Goal: Task Accomplishment & Management: Use online tool/utility

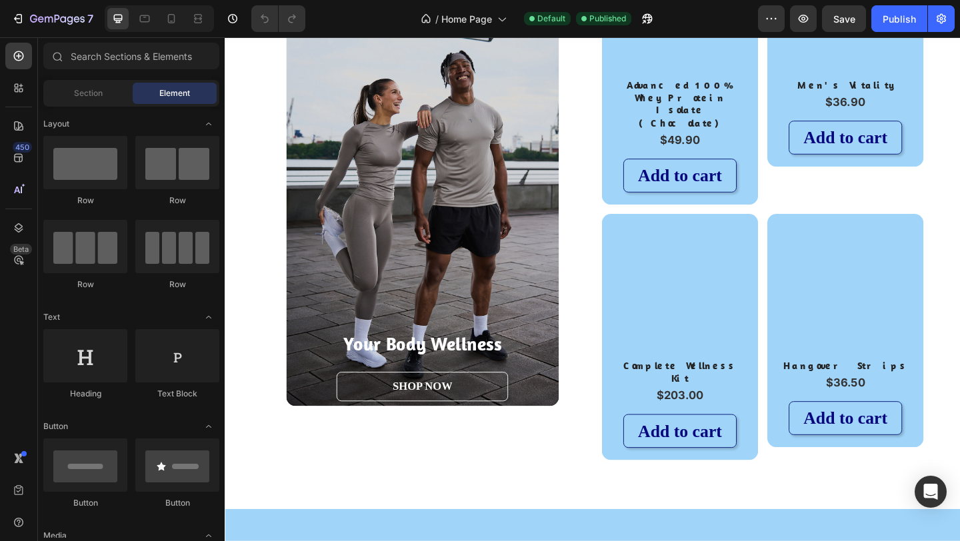
scroll to position [1109, 0]
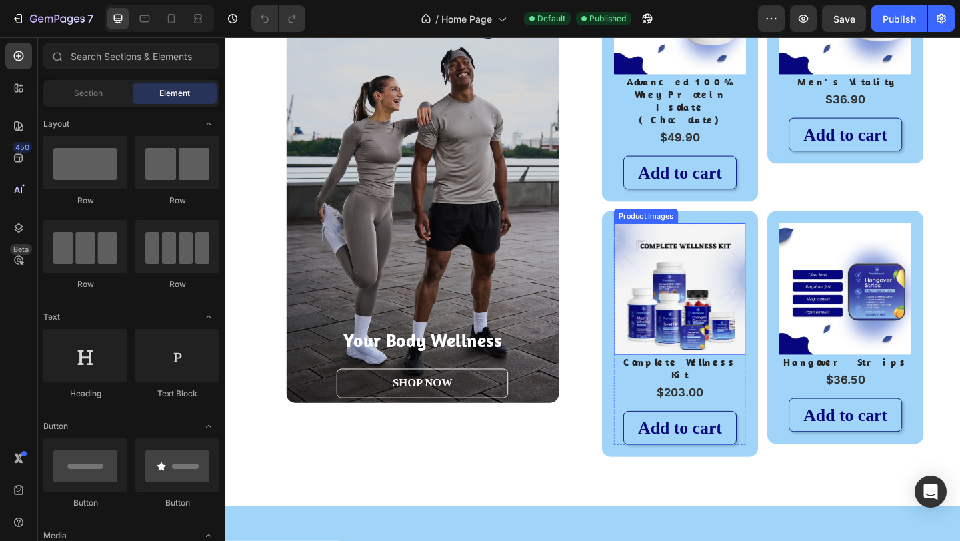
click at [714, 298] on img at bounding box center [719, 310] width 143 height 143
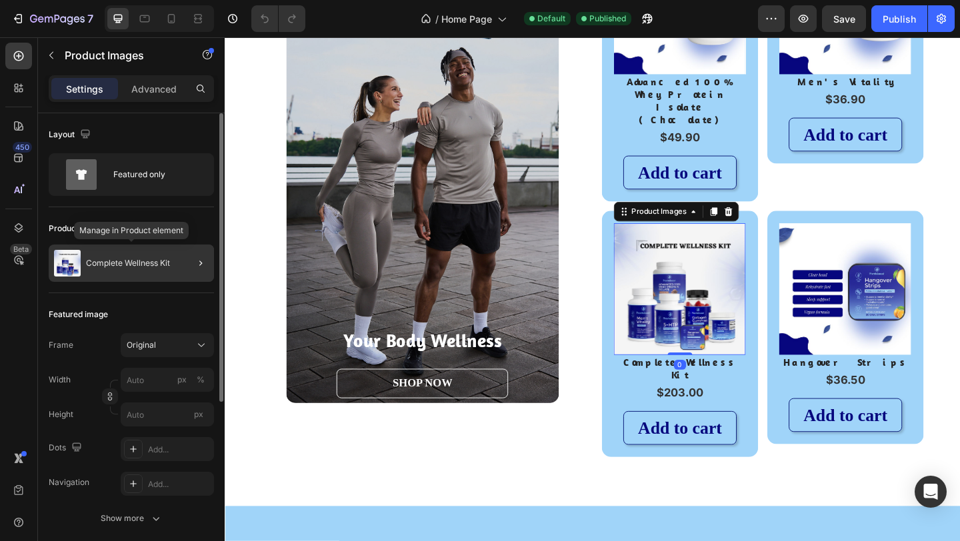
click at [159, 263] on p "Complete Wellness Kit" at bounding box center [128, 263] width 84 height 9
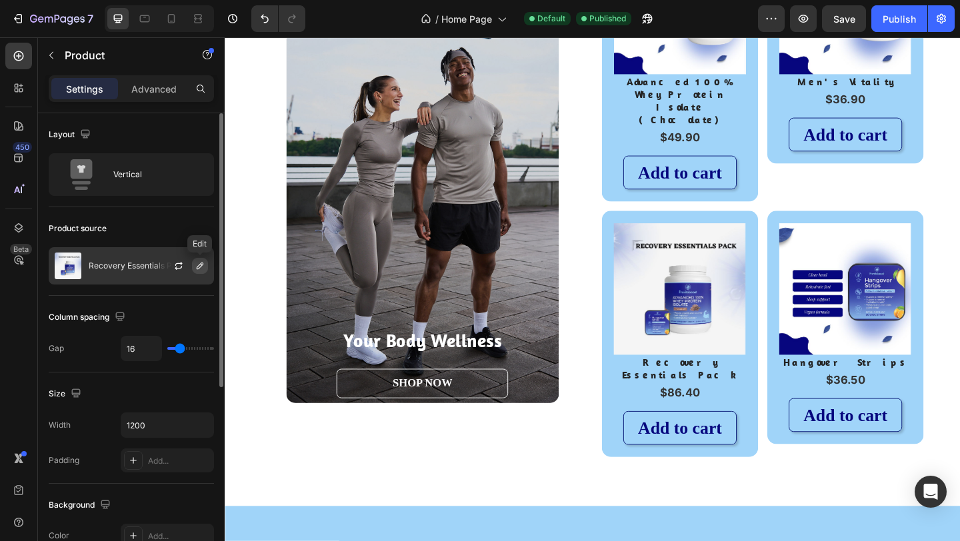
click at [203, 265] on icon "button" at bounding box center [200, 266] width 11 height 11
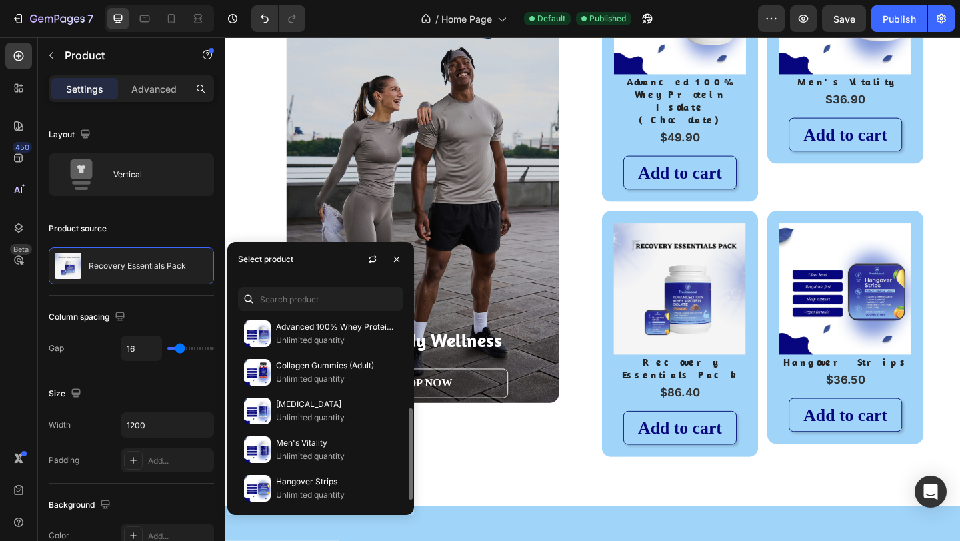
scroll to position [199, 0]
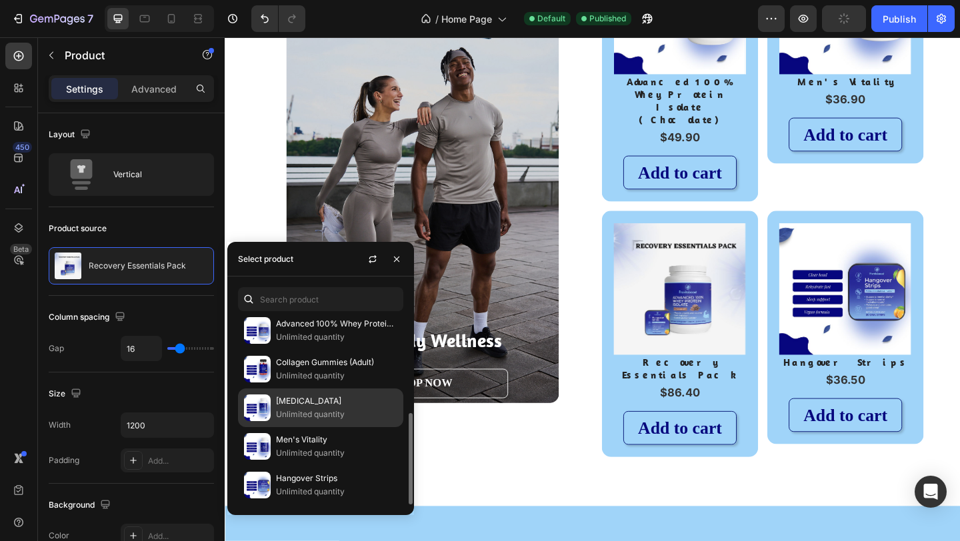
click at [313, 402] on p "[MEDICAL_DATA]" at bounding box center [336, 401] width 121 height 13
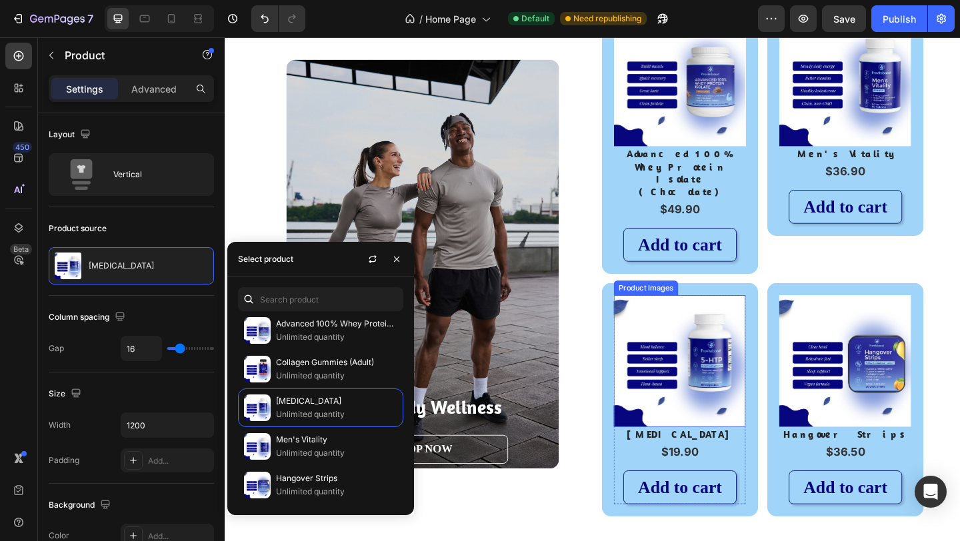
scroll to position [1022, 0]
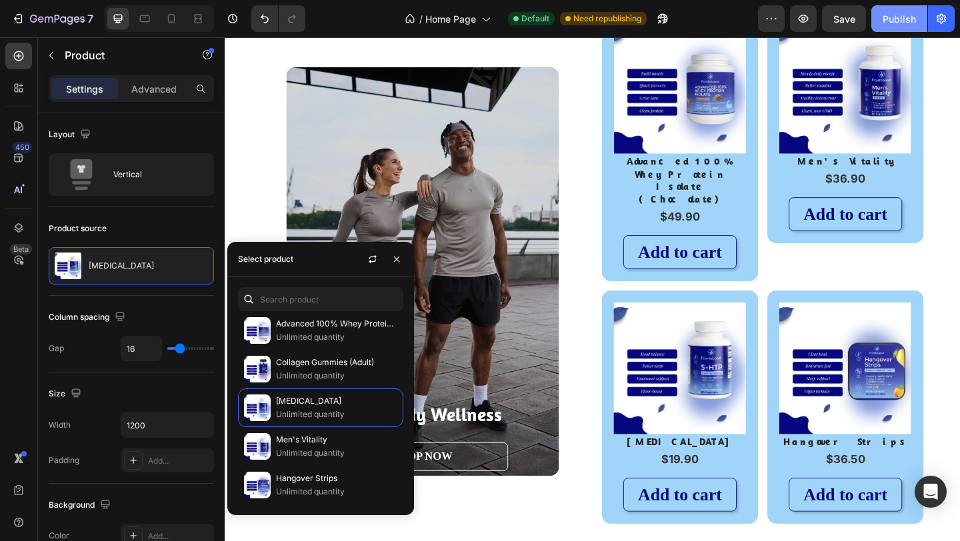
click at [902, 19] on div "Publish" at bounding box center [899, 19] width 33 height 14
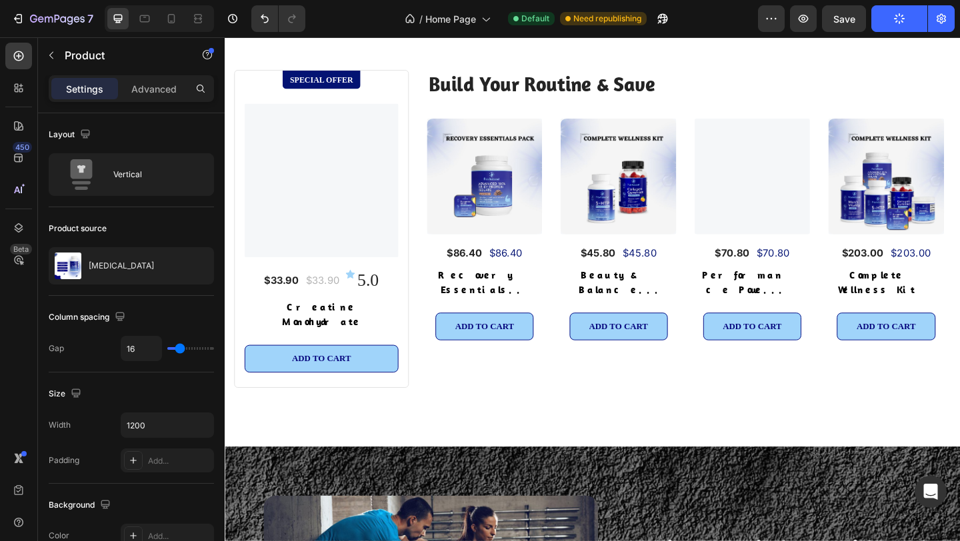
scroll to position [2624, 0]
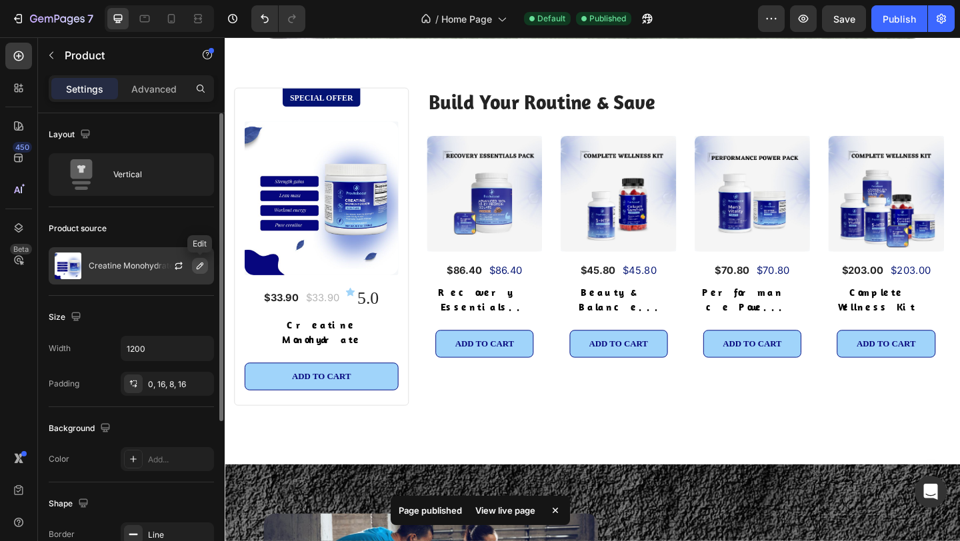
click at [199, 265] on icon "button" at bounding box center [200, 266] width 7 height 7
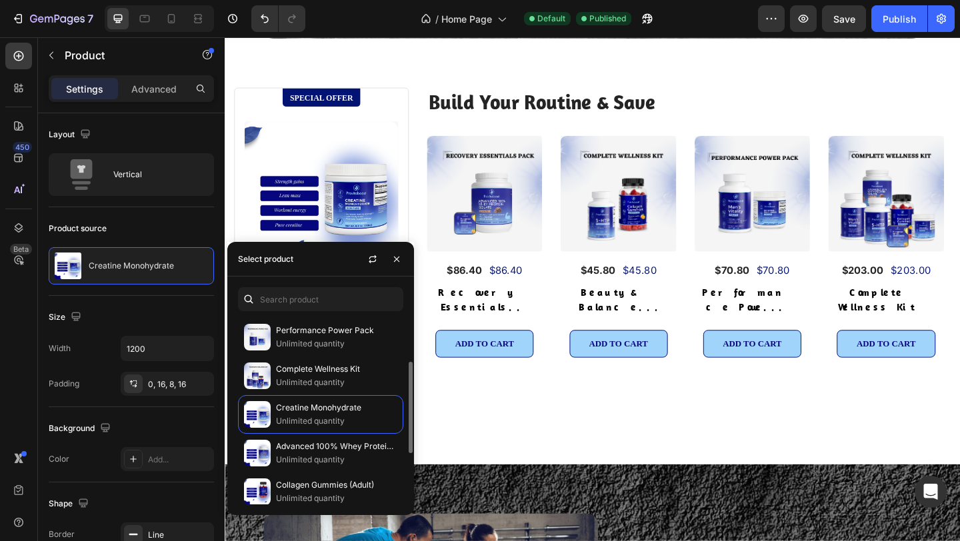
scroll to position [83, 0]
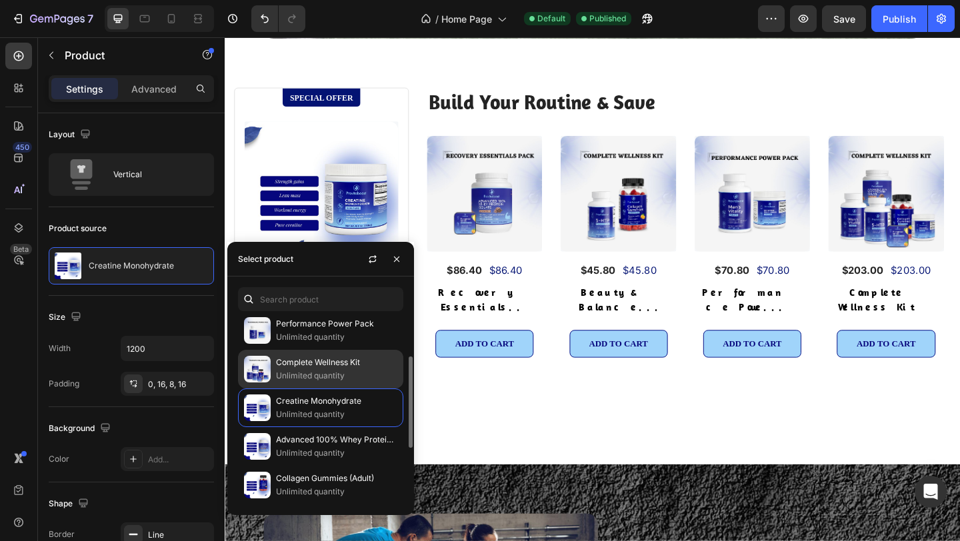
click at [313, 372] on p "Unlimited quantity" at bounding box center [336, 375] width 121 height 13
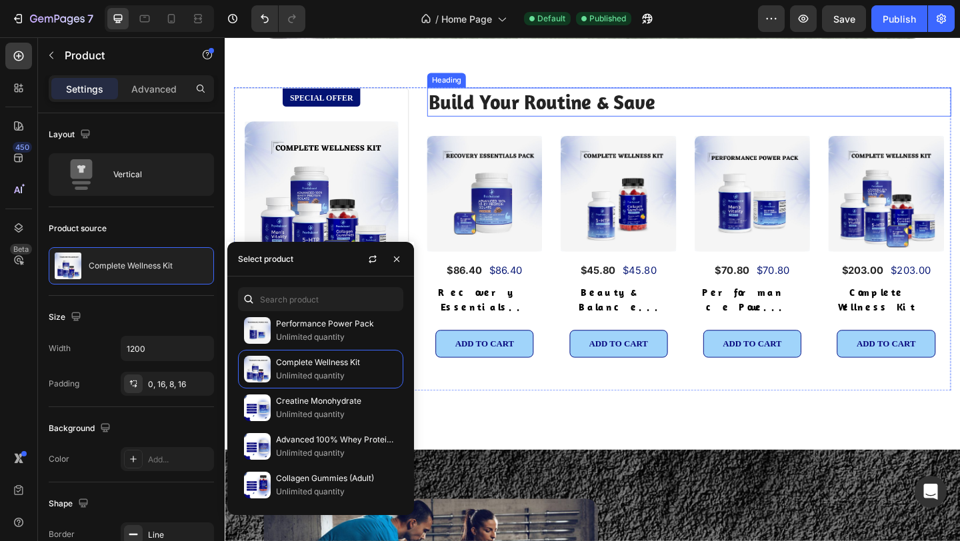
click at [749, 100] on h2 "Build Your Routine & Save" at bounding box center [730, 107] width 570 height 31
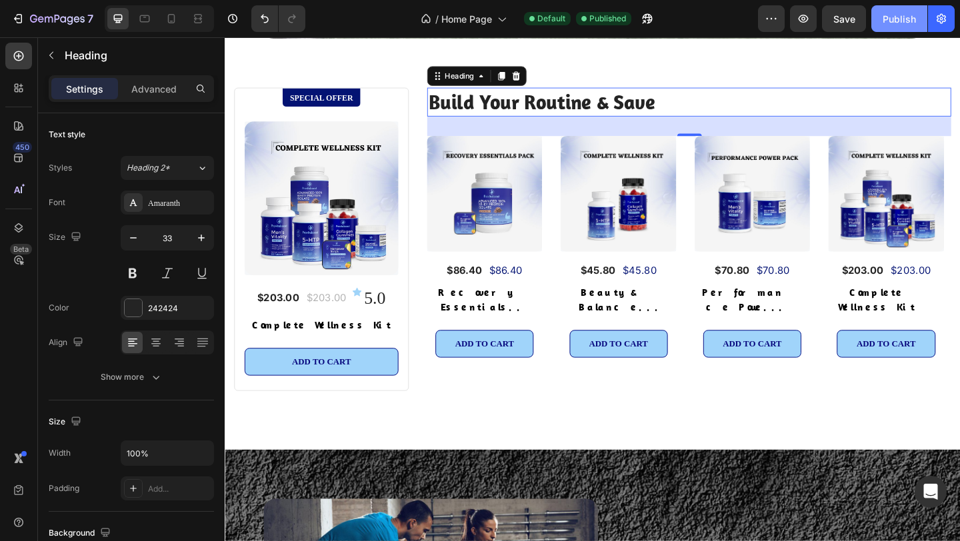
click at [906, 13] on div "Publish" at bounding box center [899, 19] width 33 height 14
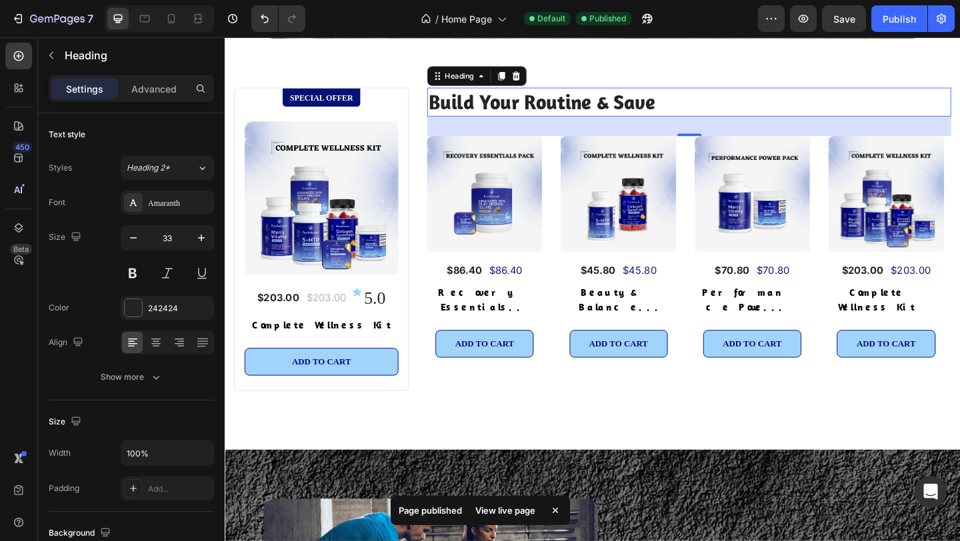
click at [902, 14] on div "Publish" at bounding box center [899, 19] width 33 height 14
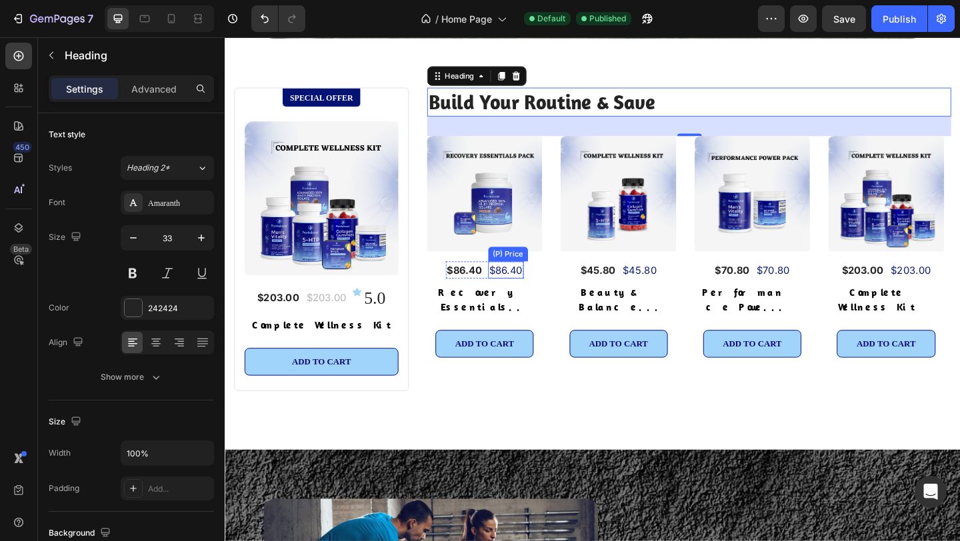
click at [525, 289] on div "$86.40" at bounding box center [530, 290] width 39 height 19
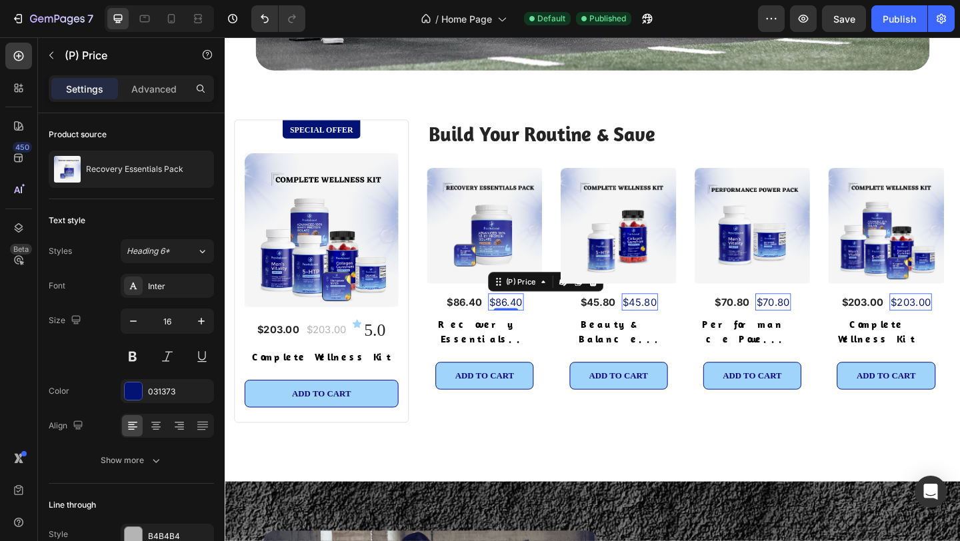
scroll to position [2588, 0]
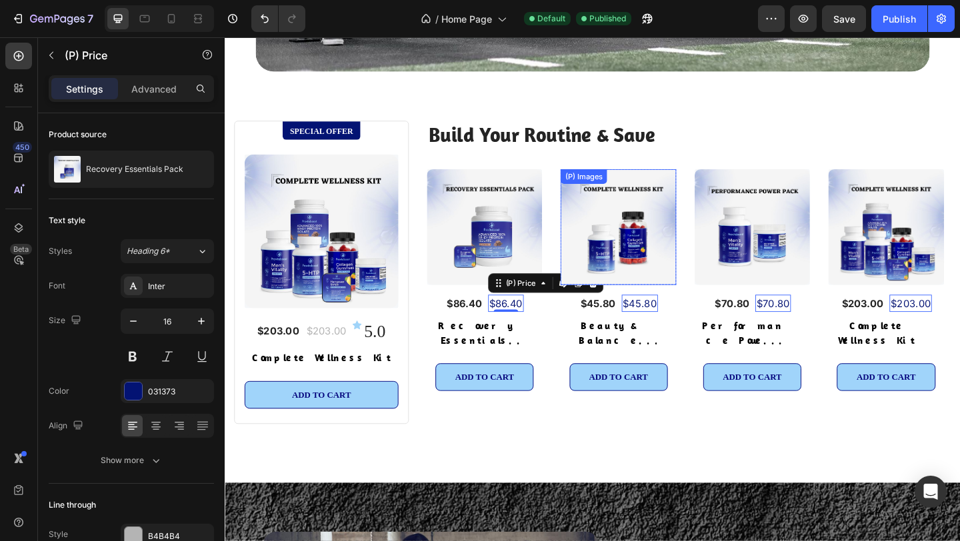
click at [622, 306] on img at bounding box center [652, 243] width 125 height 125
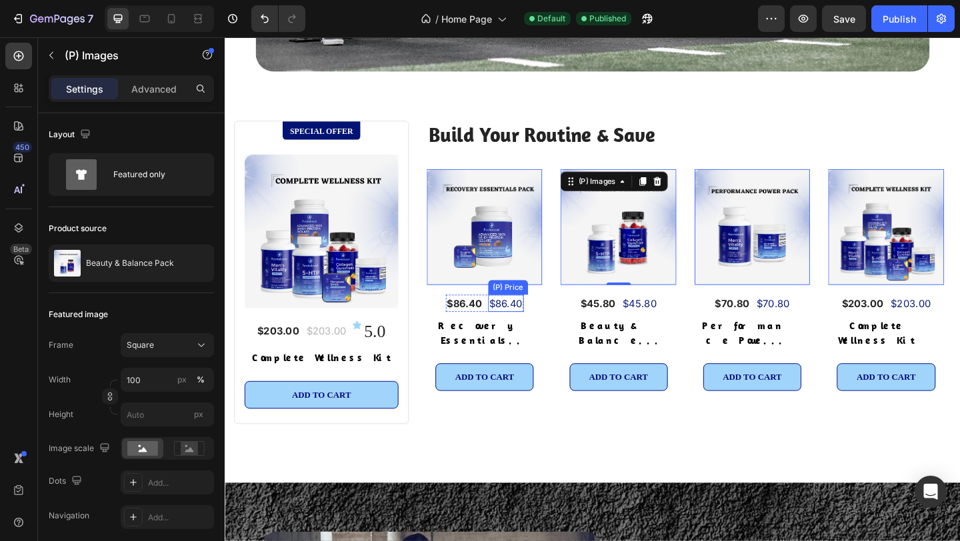
click at [533, 323] on div "$86.40" at bounding box center [530, 326] width 39 height 19
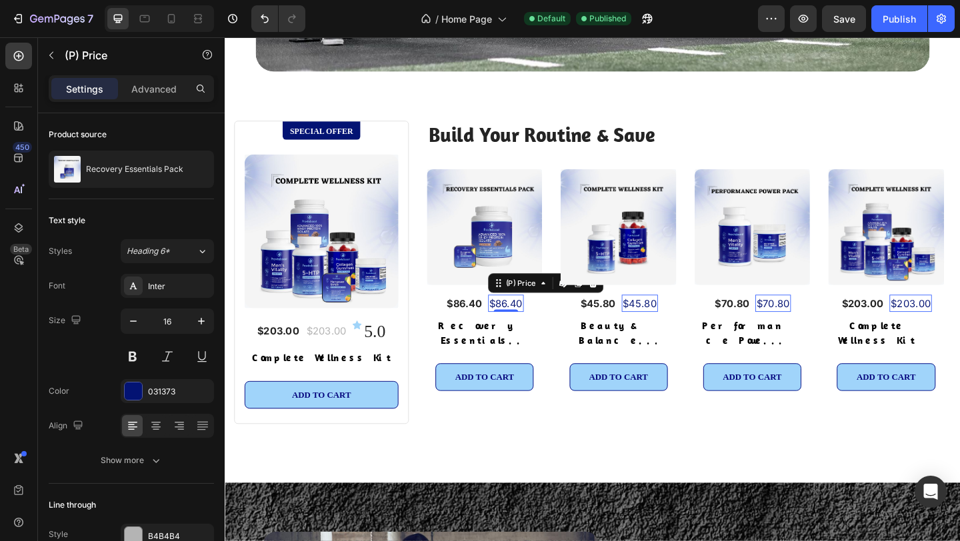
click at [523, 322] on div "$86.40" at bounding box center [530, 326] width 39 height 19
click at [523, 302] on icon at bounding box center [524, 301] width 2 height 2
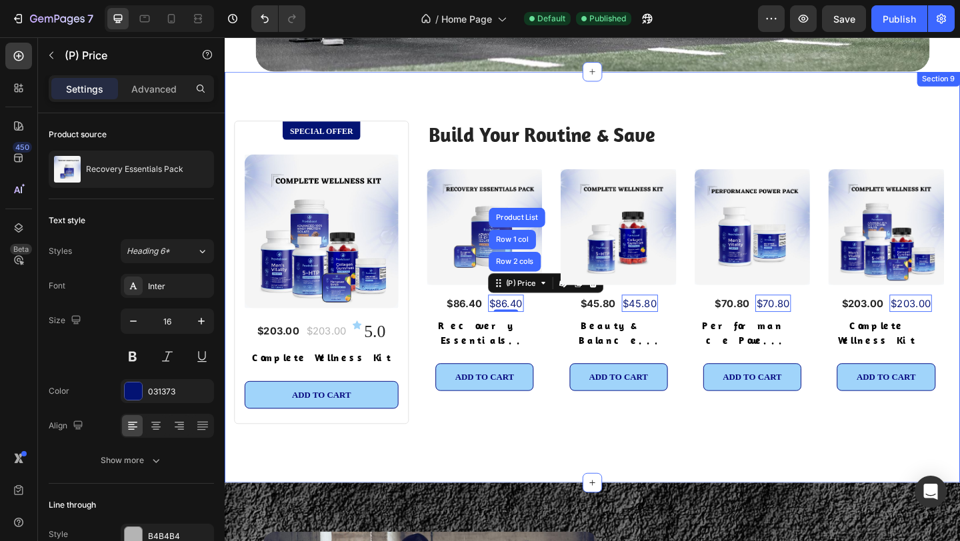
click at [769, 115] on div "Everything Your Skin Needs – In One Set Heading SPECIAL OFFER Text block Row (P…" at bounding box center [625, 298] width 800 height 447
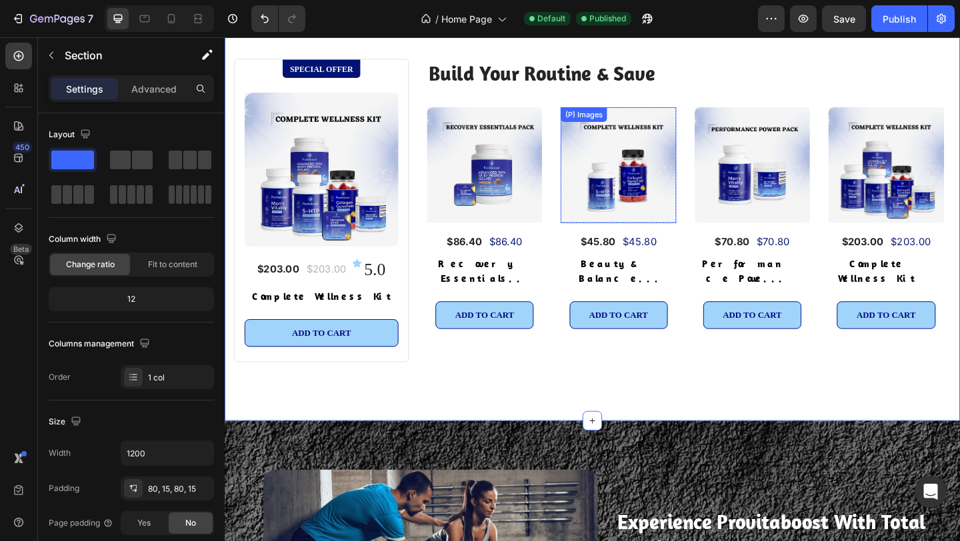
scroll to position [2660, 0]
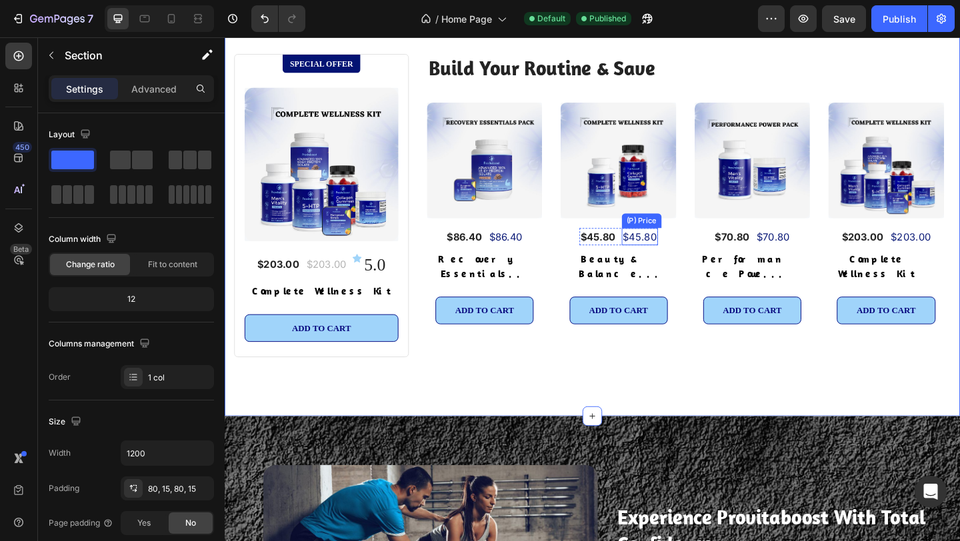
click at [671, 253] on div "$45.80" at bounding box center [676, 254] width 39 height 19
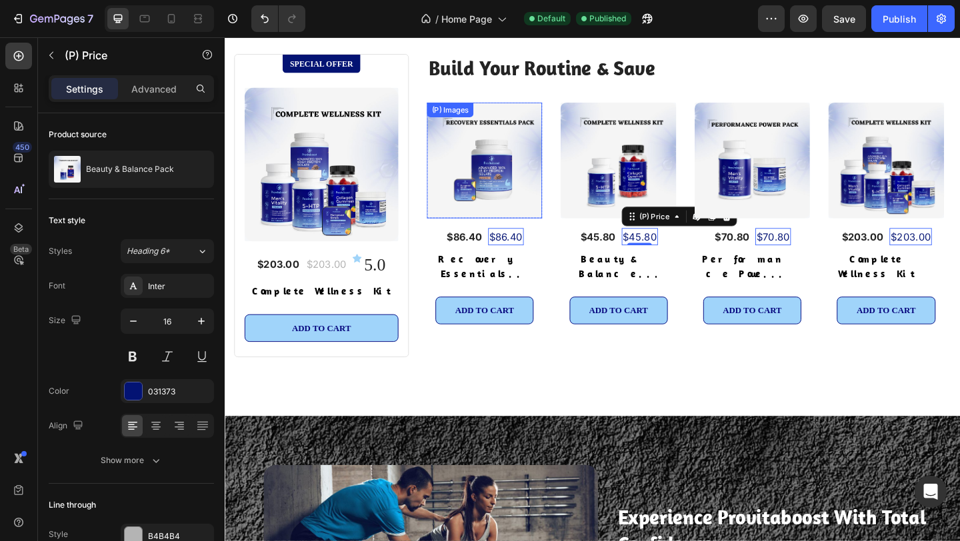
click at [551, 121] on img at bounding box center [507, 170] width 125 height 125
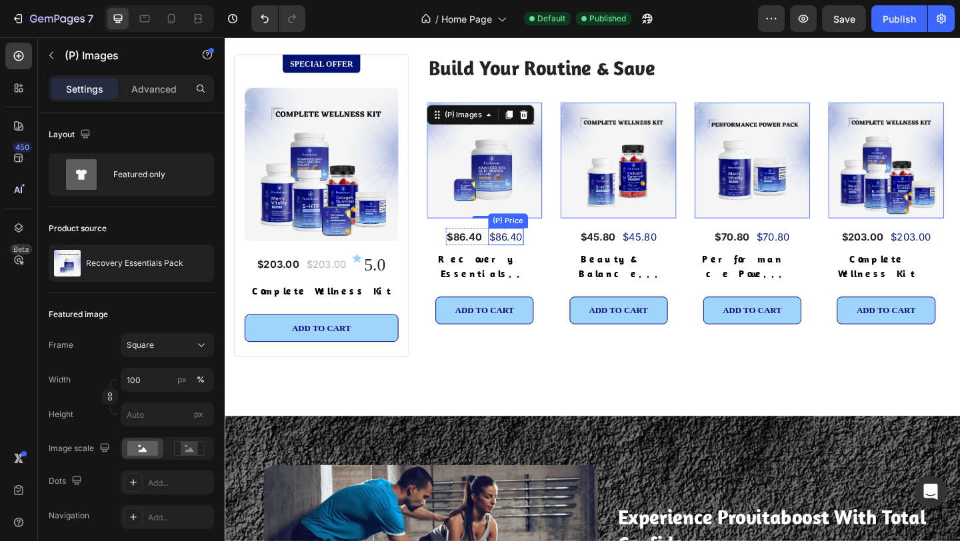
click at [531, 255] on div "$86.40" at bounding box center [530, 254] width 39 height 19
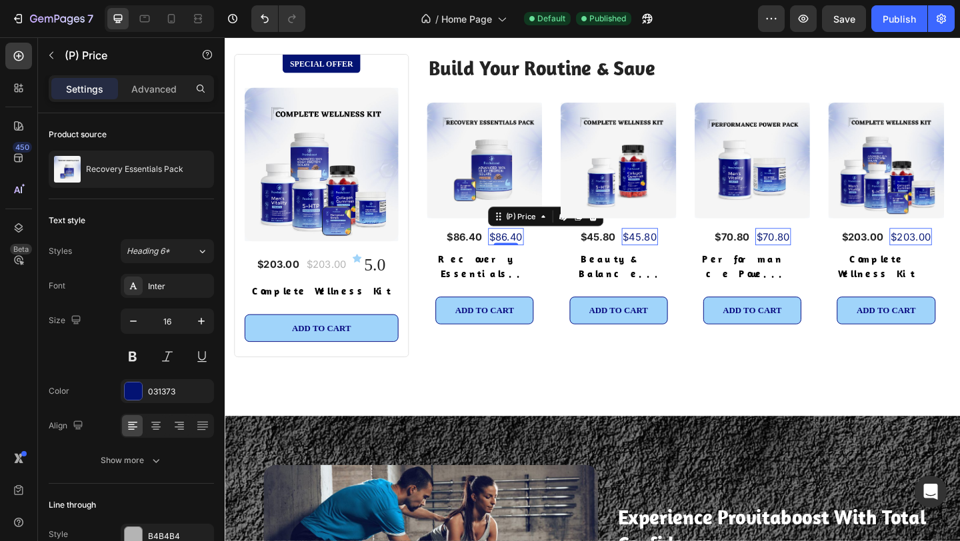
click at [959, 253] on div "$203.00" at bounding box center [971, 254] width 46 height 19
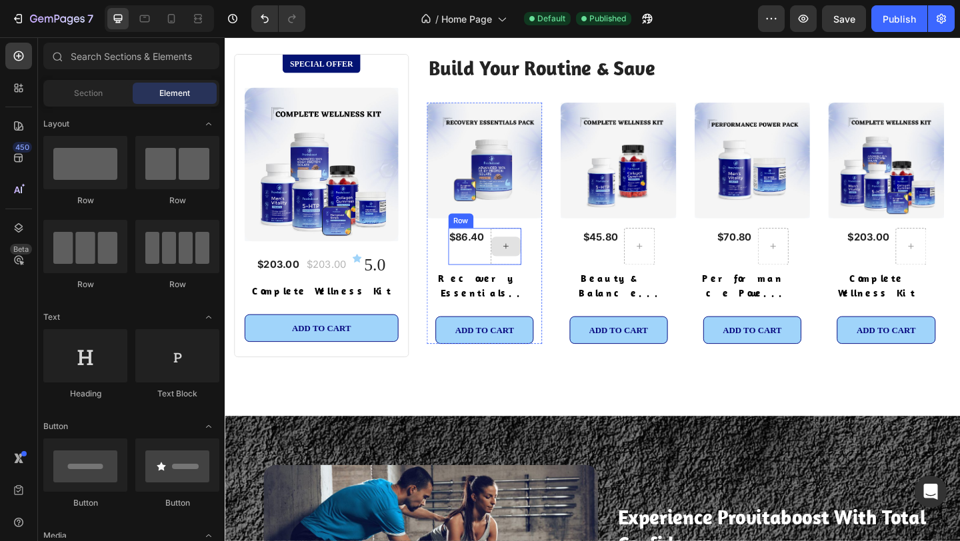
click at [535, 269] on div at bounding box center [531, 264] width 32 height 21
click at [533, 256] on div at bounding box center [531, 264] width 32 height 21
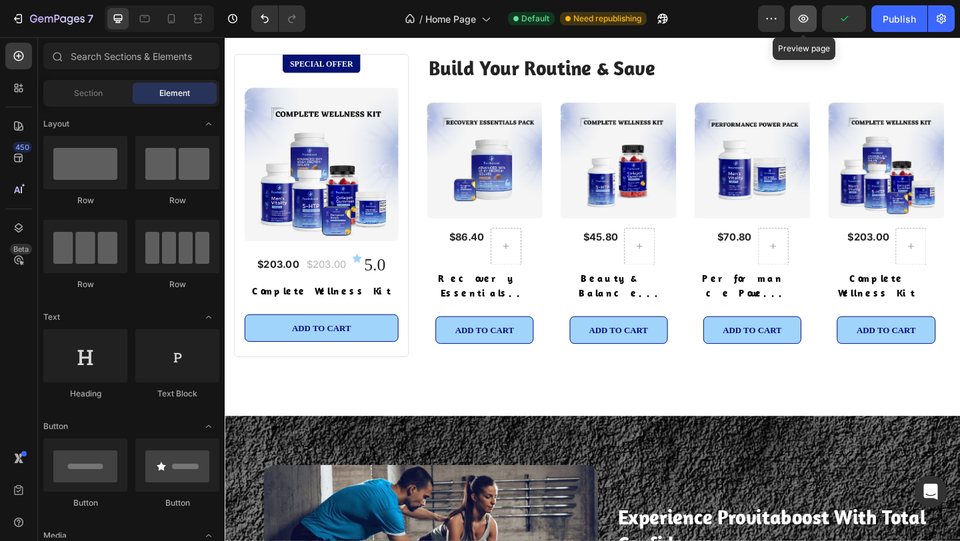
click at [804, 20] on icon "button" at bounding box center [803, 18] width 13 height 13
click at [905, 15] on div "Publish" at bounding box center [899, 19] width 33 height 14
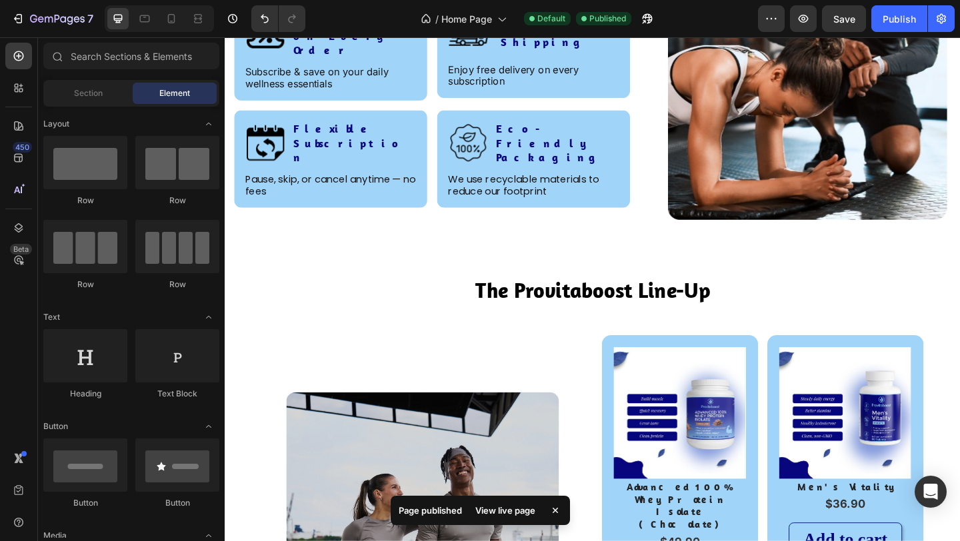
scroll to position [542, 0]
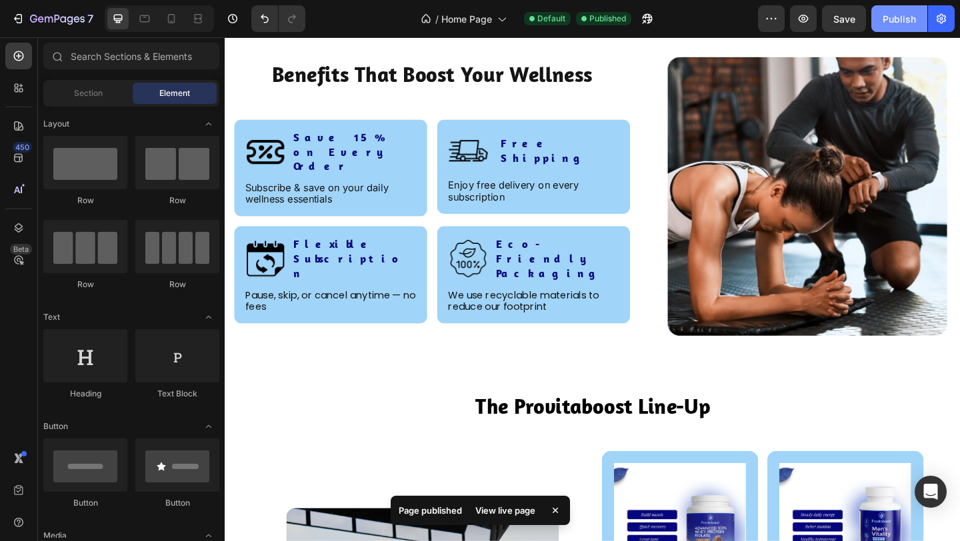
click at [887, 16] on div "Publish" at bounding box center [899, 19] width 33 height 14
click at [905, 20] on div "Publish" at bounding box center [899, 19] width 33 height 14
